Goal: Information Seeking & Learning: Learn about a topic

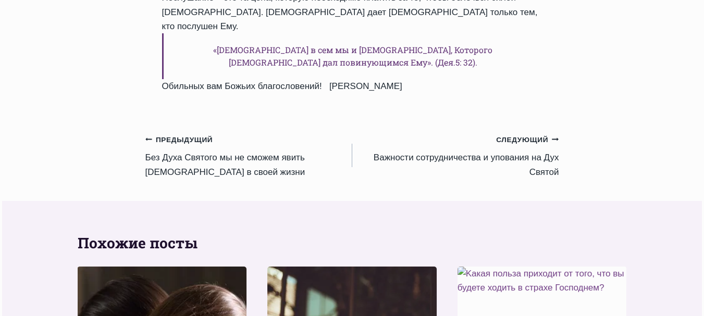
scroll to position [1199, 0]
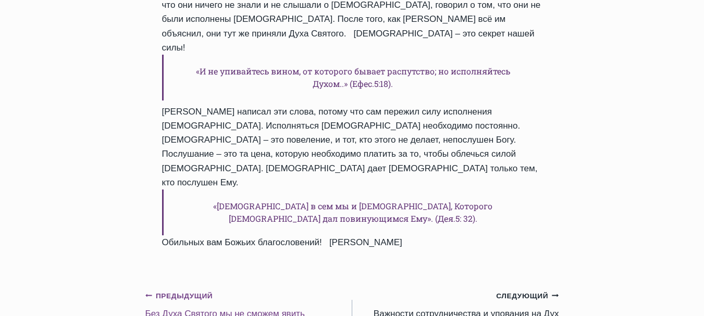
click at [209, 289] on link "Предыдущий Предыдущий Без Духа Святого мы не сможем явить Бога в своей жизни" at bounding box center [248, 312] width 207 height 47
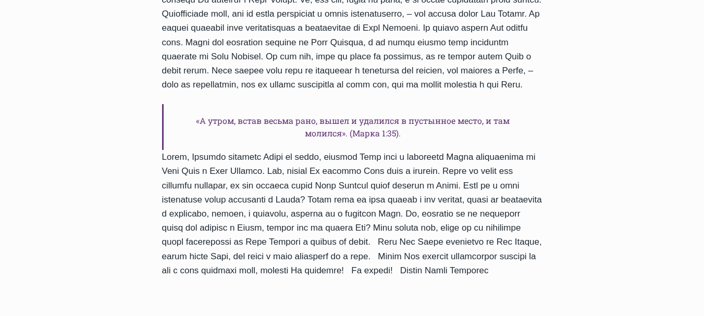
scroll to position [1147, 0]
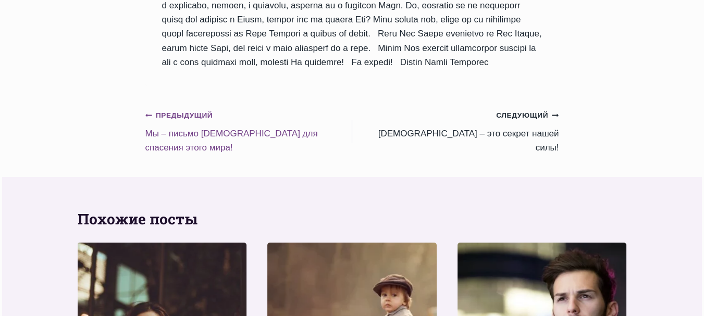
click at [187, 133] on link "Предыдущий Предыдущий Мы – письмо Христово для спасения этого мира!" at bounding box center [248, 131] width 207 height 47
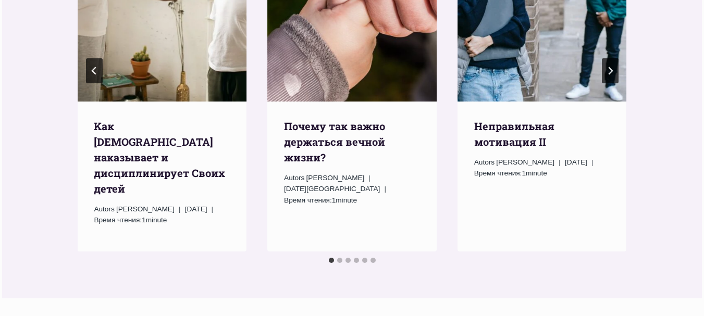
scroll to position [2086, 0]
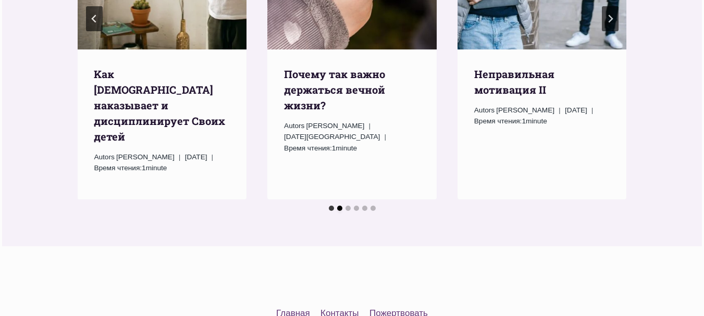
click at [338, 206] on button "Go to slide 2" at bounding box center [339, 208] width 5 height 5
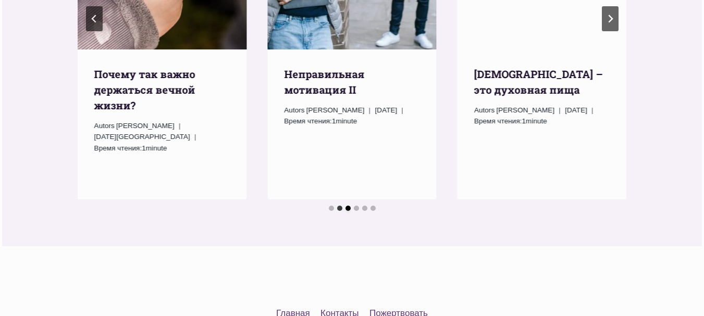
click at [348, 206] on button "Go to slide 3" at bounding box center [348, 208] width 5 height 5
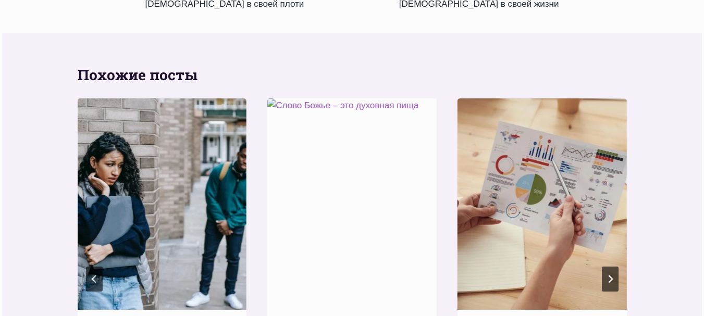
scroll to position [1877, 0]
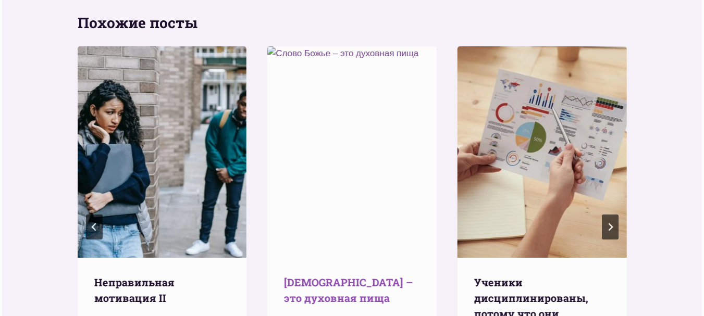
click at [327, 276] on link "Слово Божье – это духовная пища" at bounding box center [348, 290] width 129 height 29
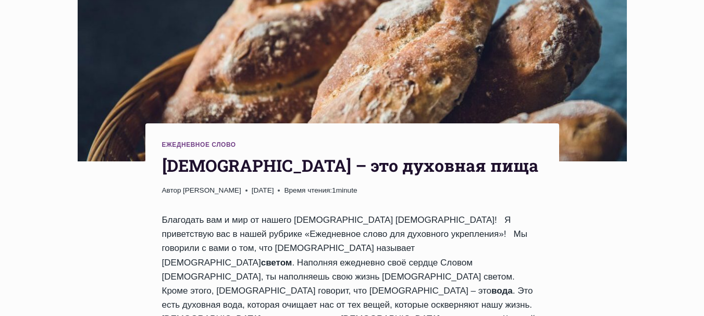
scroll to position [104, 0]
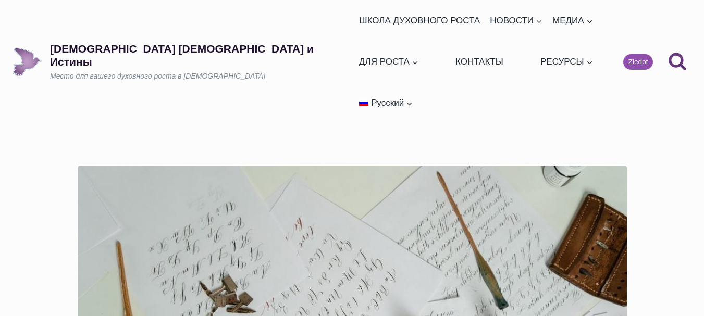
scroll to position [1877, 0]
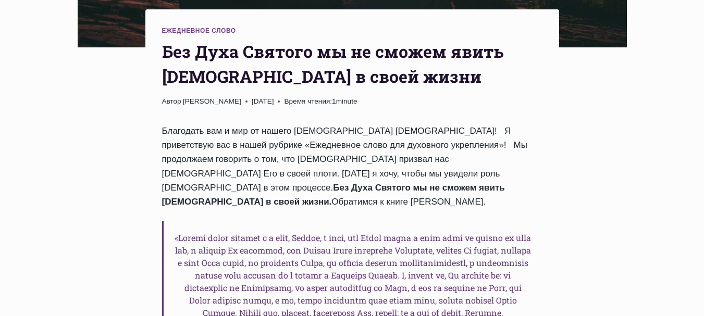
scroll to position [532, 0]
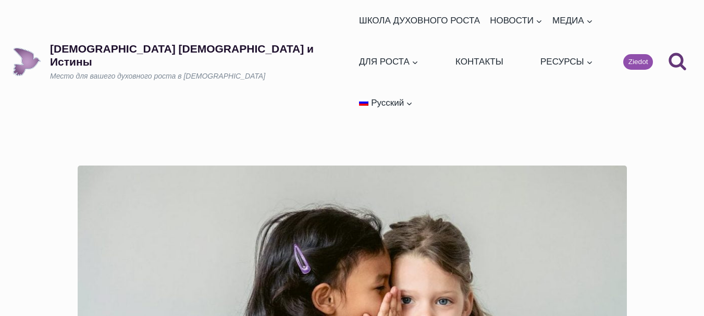
scroll to position [503, 0]
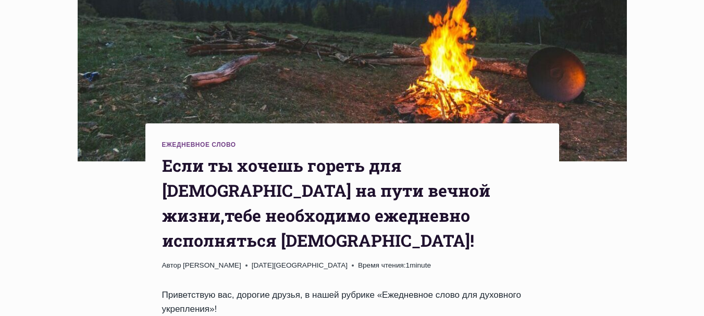
scroll to position [261, 0]
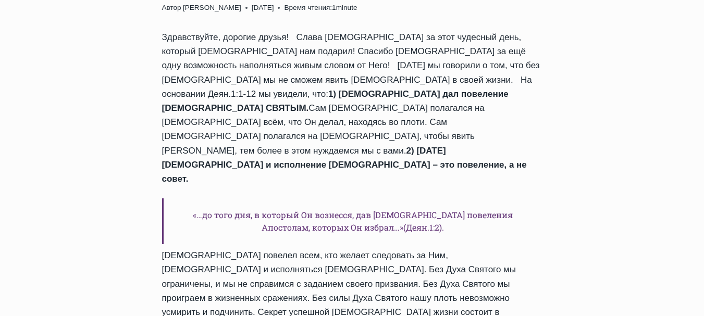
scroll to position [365, 0]
